Goal: Task Accomplishment & Management: Manage account settings

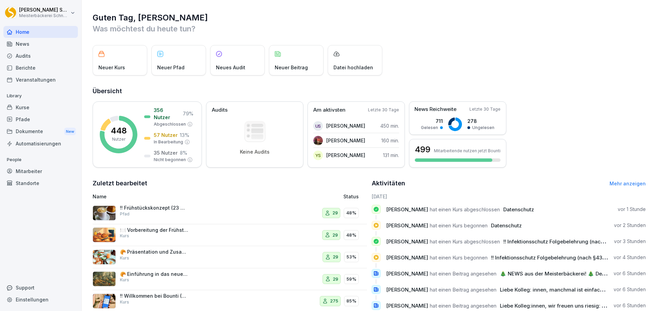
click at [26, 106] on div "Kurse" at bounding box center [40, 107] width 74 height 12
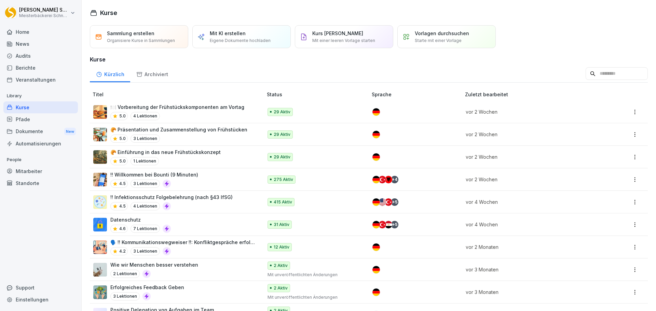
click at [217, 200] on p "!! Infektionsschutz Folgebelehrung (nach §43 IfSG)" at bounding box center [171, 197] width 122 height 7
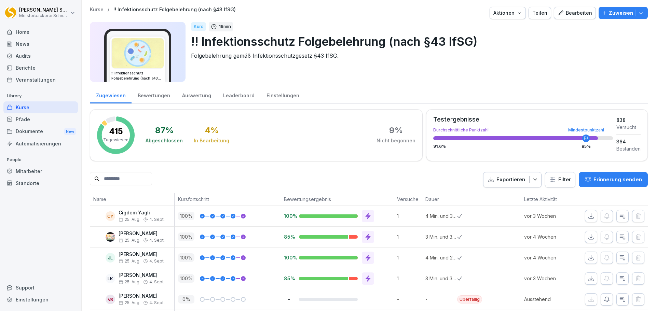
click at [532, 179] on icon "button" at bounding box center [534, 179] width 7 height 7
click at [510, 195] on p "Als Excel Datei exportieren" at bounding box center [503, 196] width 61 height 6
click at [611, 178] on p "Erinnerung senden" at bounding box center [617, 180] width 48 height 8
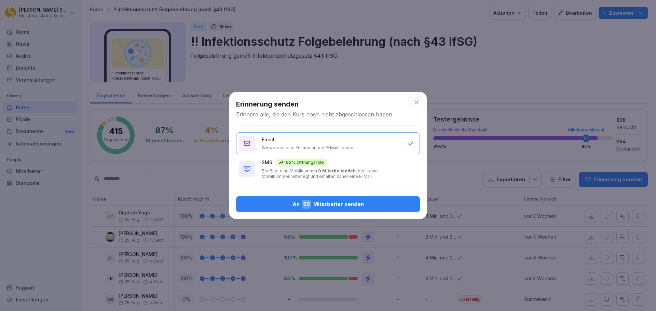
click at [416, 103] on icon at bounding box center [416, 102] width 7 height 7
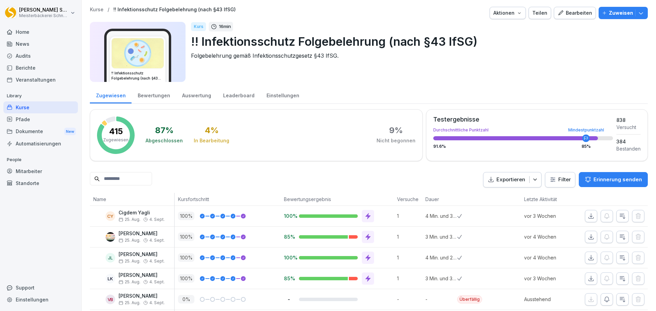
click at [550, 179] on html "Eric Schneckenburger Meisterbäckerei Schneckenburger Home News Audits Berichte …" at bounding box center [328, 155] width 656 height 311
click at [398, 182] on html "Eric Schneckenburger Meisterbäckerei Schneckenburger Home News Audits Berichte …" at bounding box center [328, 155] width 656 height 311
click at [69, 12] on html "Eric Schneckenburger Meisterbäckerei Schneckenburger Home News Audits Berichte …" at bounding box center [328, 155] width 656 height 311
